Goal: Navigation & Orientation: Understand site structure

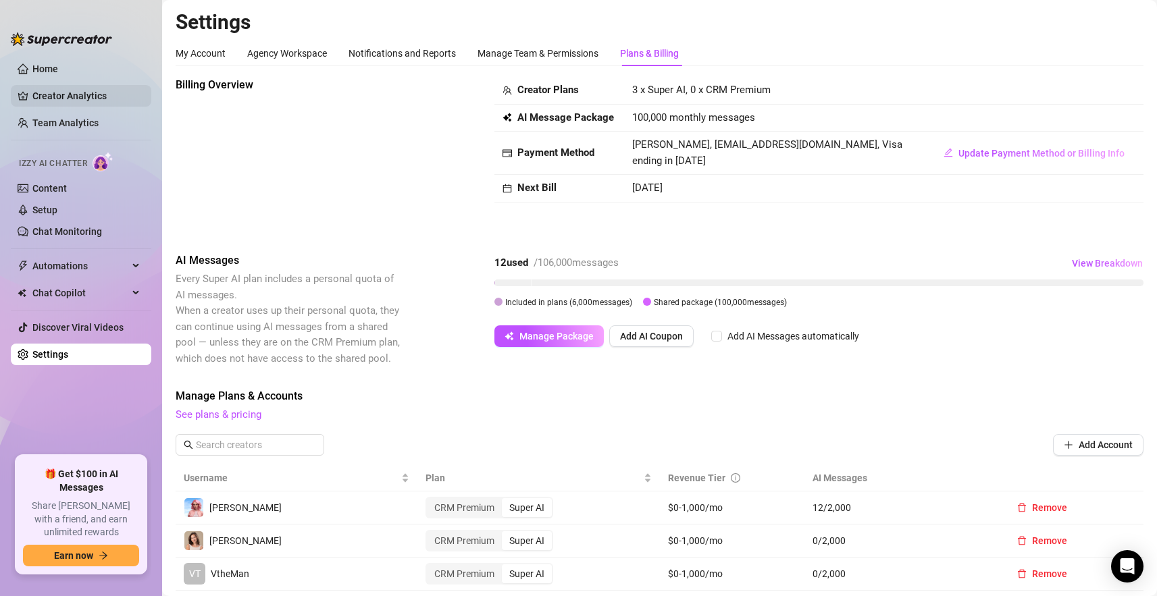
click at [107, 102] on link "Creator Analytics" at bounding box center [86, 96] width 108 height 22
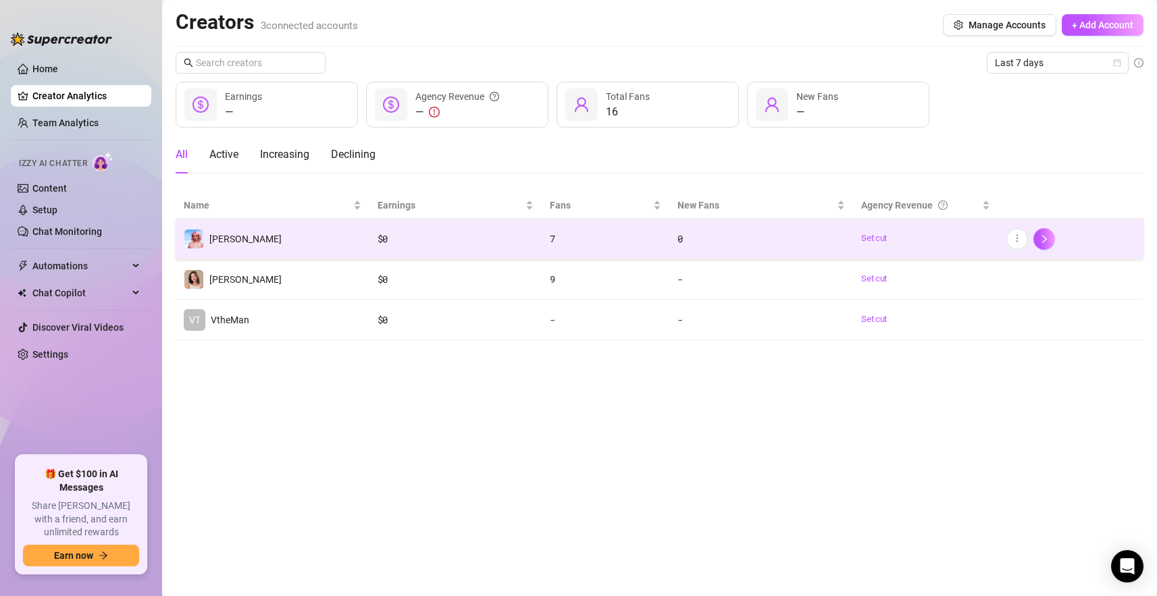
click at [339, 243] on td "[PERSON_NAME]" at bounding box center [273, 239] width 194 height 41
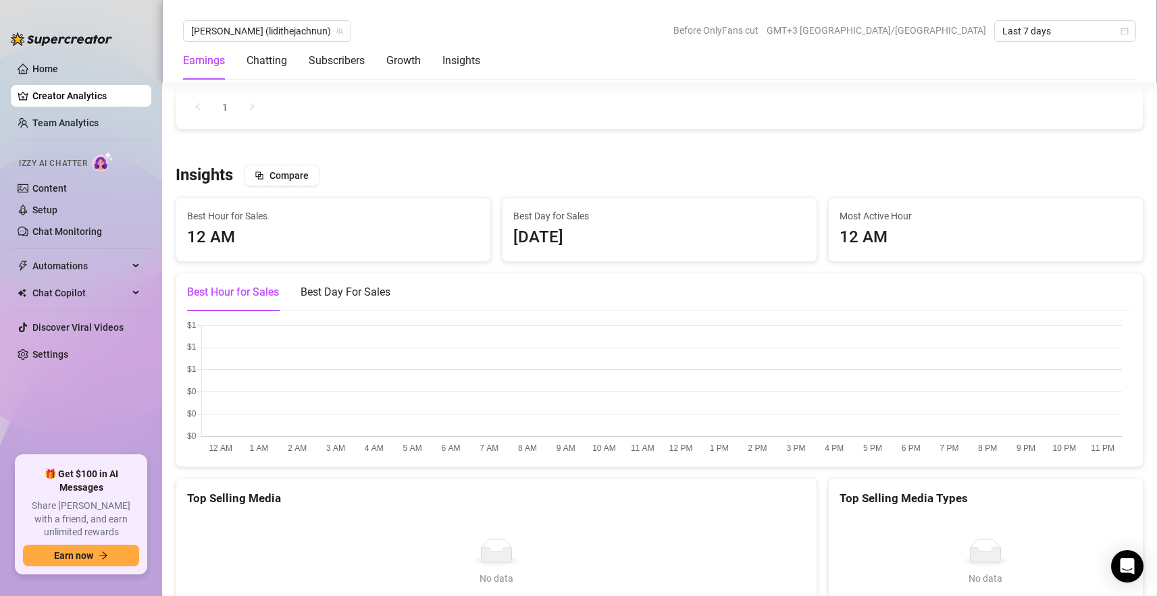
scroll to position [1832, 0]
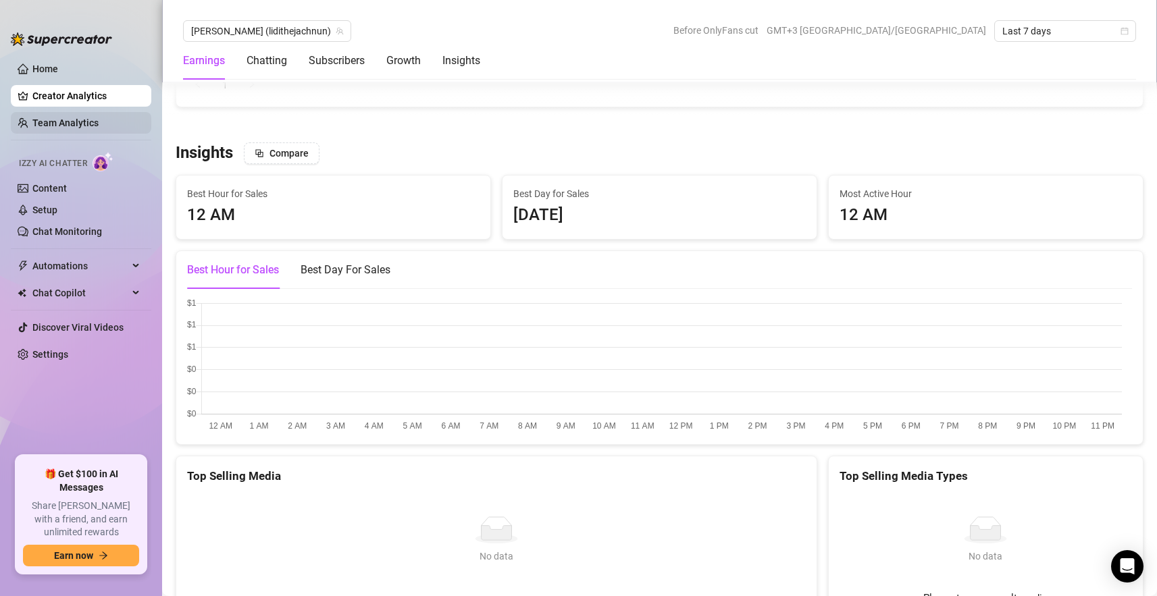
click at [86, 125] on link "Team Analytics" at bounding box center [65, 122] width 66 height 11
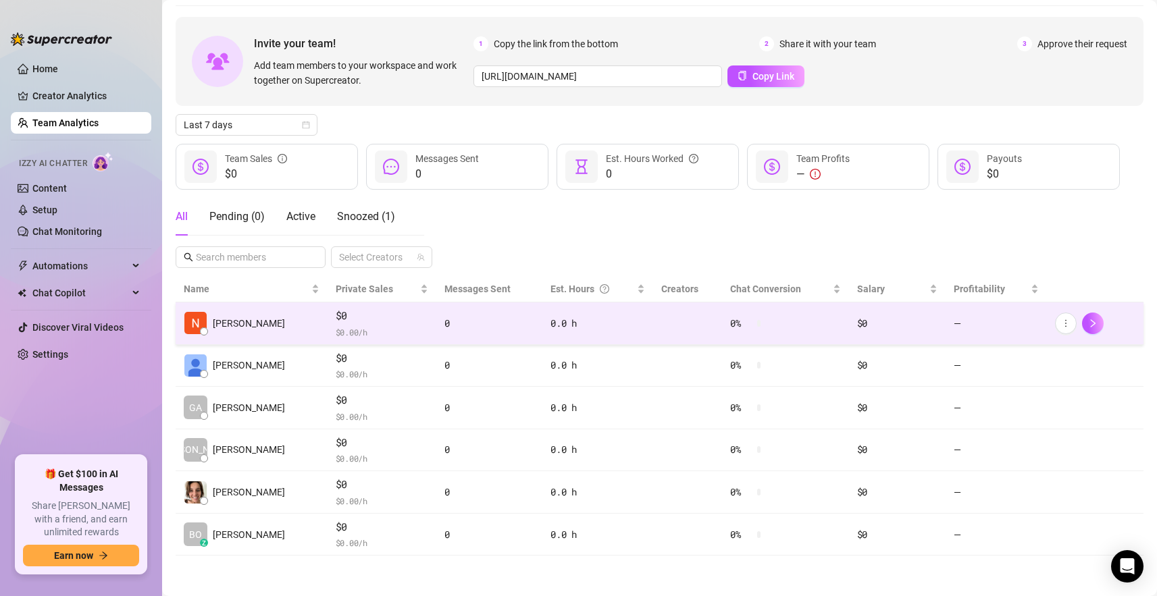
click at [410, 317] on span "$0" at bounding box center [382, 316] width 93 height 16
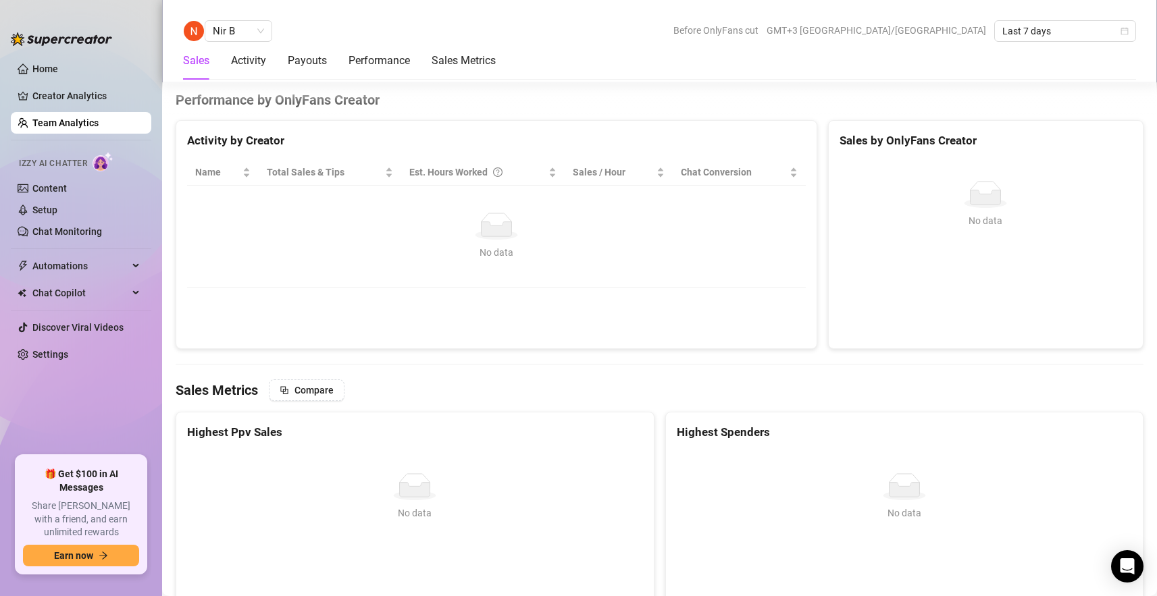
scroll to position [1413, 0]
